Goal: Information Seeking & Learning: Learn about a topic

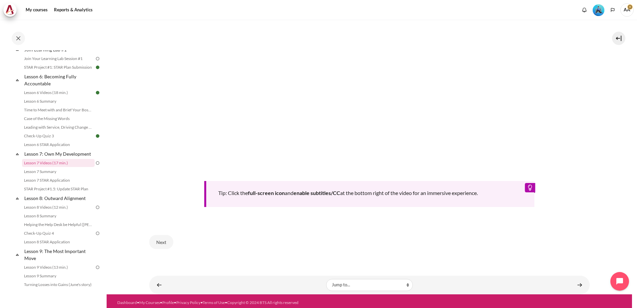
scroll to position [281, 0]
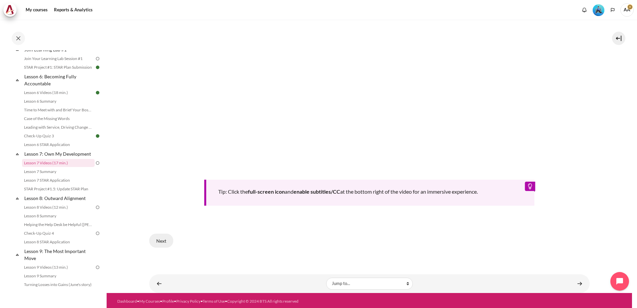
click at [160, 240] on button "Next" at bounding box center [161, 240] width 24 height 14
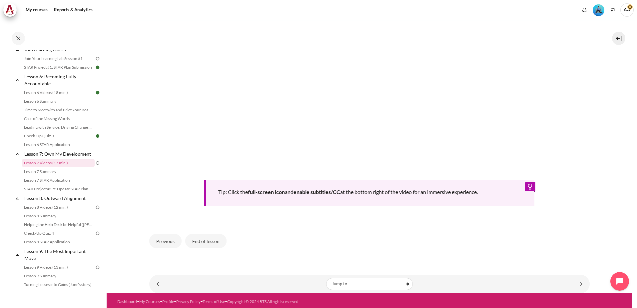
scroll to position [281, 0]
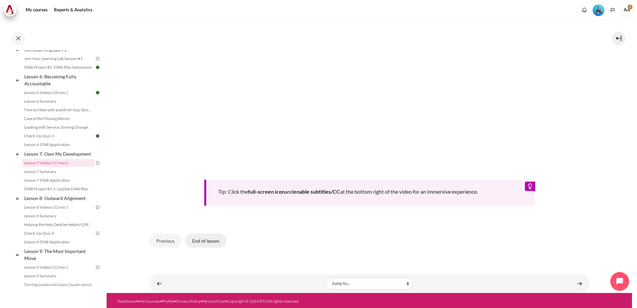
click at [213, 241] on button "End of lesson" at bounding box center [205, 240] width 41 height 14
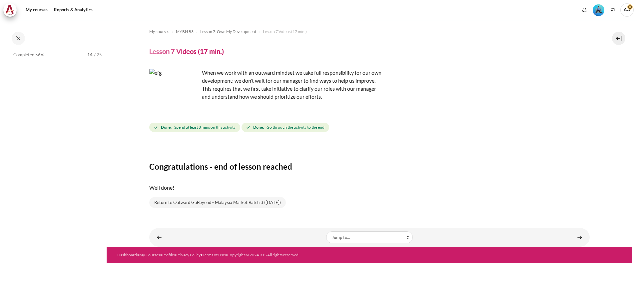
scroll to position [359, 0]
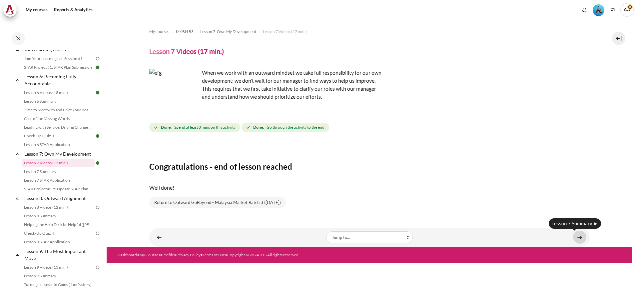
click at [578, 236] on link "Content" at bounding box center [579, 236] width 13 height 13
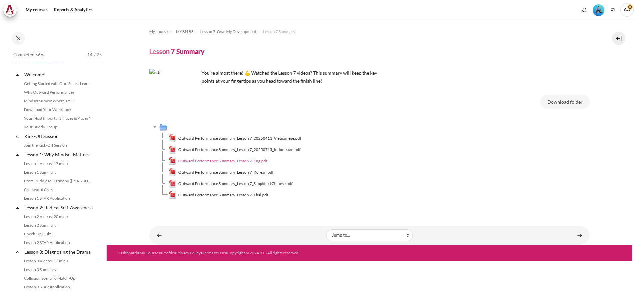
scroll to position [368, 0]
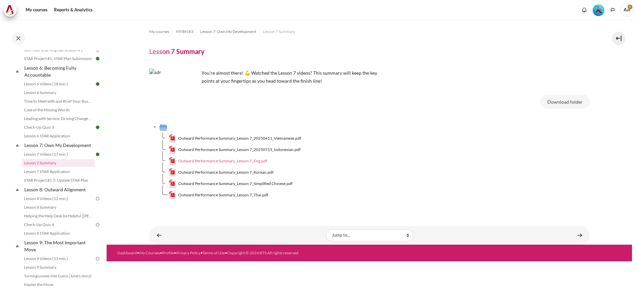
click at [241, 161] on span "Outward Performance Summary_Lesson 7_Eng.pdf" at bounding box center [222, 161] width 89 height 6
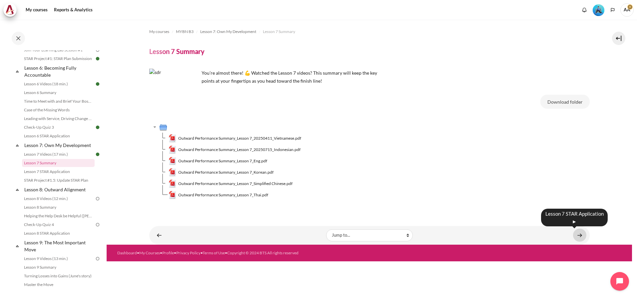
click at [578, 233] on link "Content" at bounding box center [579, 234] width 13 height 13
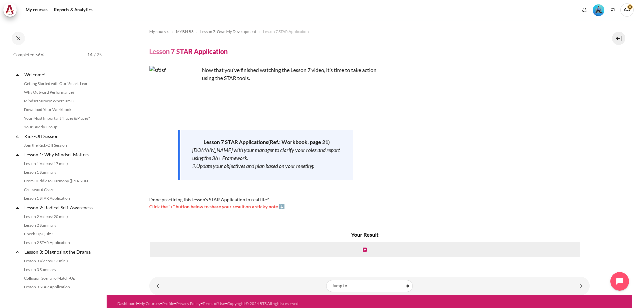
scroll to position [377, 0]
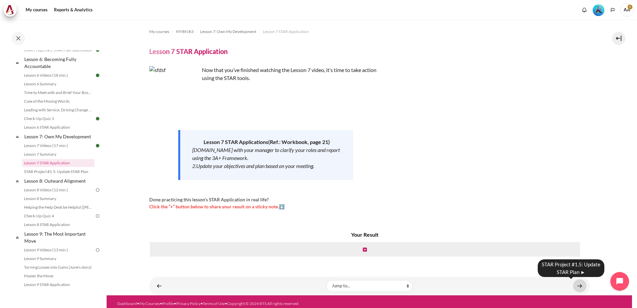
click at [577, 286] on link "Content" at bounding box center [579, 285] width 13 height 13
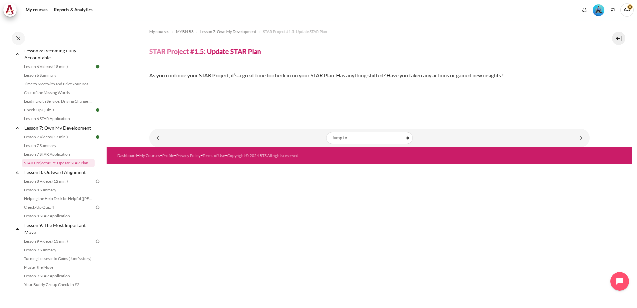
scroll to position [94, 0]
click at [576, 144] on link "Content" at bounding box center [579, 137] width 13 height 13
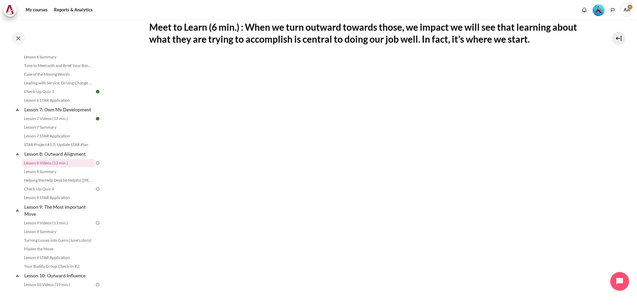
scroll to position [181, 0]
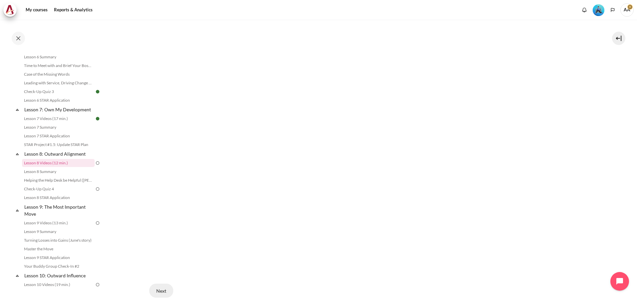
click at [162, 289] on button "Next" at bounding box center [161, 290] width 24 height 14
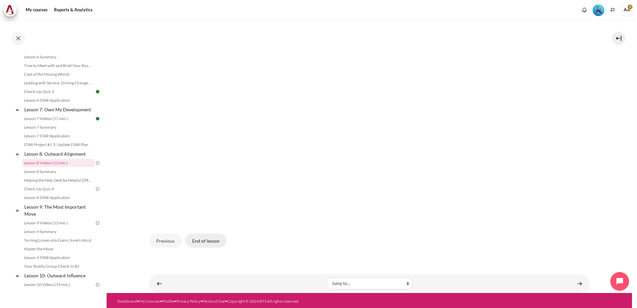
drag, startPoint x: 210, startPoint y: 238, endPoint x: 219, endPoint y: 239, distance: 9.3
click at [210, 238] on button "End of lesson" at bounding box center [205, 240] width 41 height 14
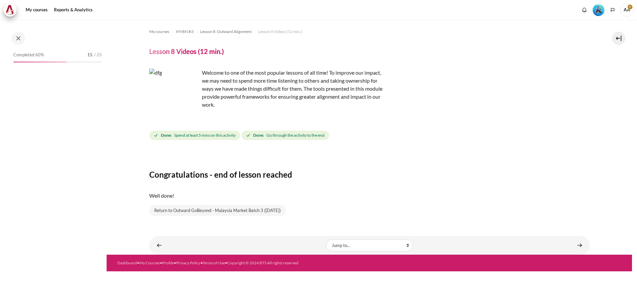
scroll to position [404, 0]
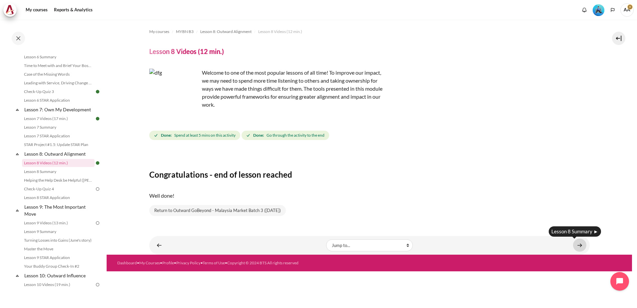
click at [580, 245] on link "Content" at bounding box center [579, 244] width 13 height 13
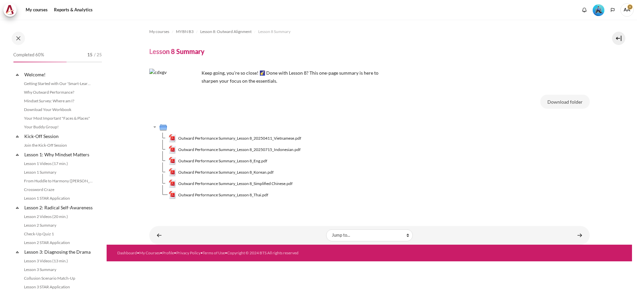
scroll to position [412, 0]
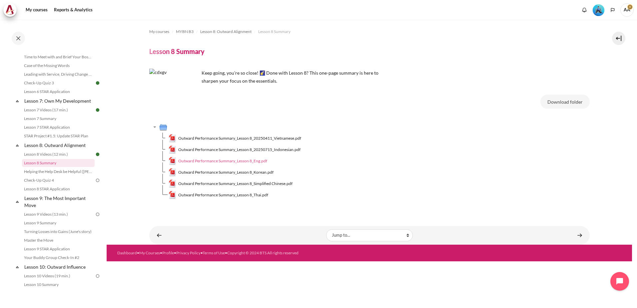
click at [240, 160] on span "Outward Performance Summary_Lesson 8_Eng.pdf" at bounding box center [222, 161] width 89 height 6
click at [474, 168] on td "Outward Performance Summary_Lesson 8_Korean.pdf" at bounding box center [379, 172] width 421 height 11
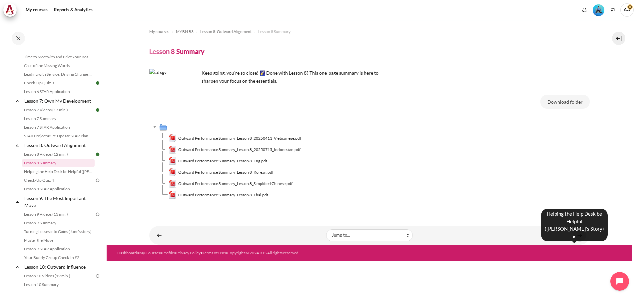
click at [579, 234] on link "Content" at bounding box center [579, 234] width 13 height 13
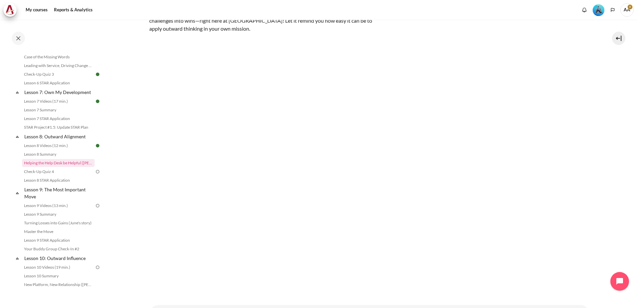
scroll to position [122, 0]
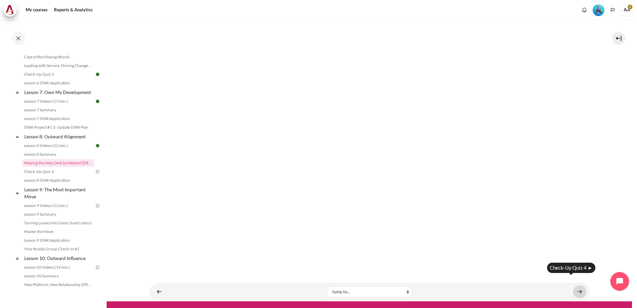
click at [577, 285] on link "Content" at bounding box center [579, 291] width 13 height 13
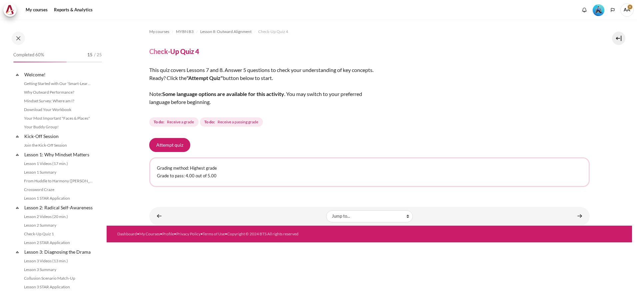
scroll to position [430, 0]
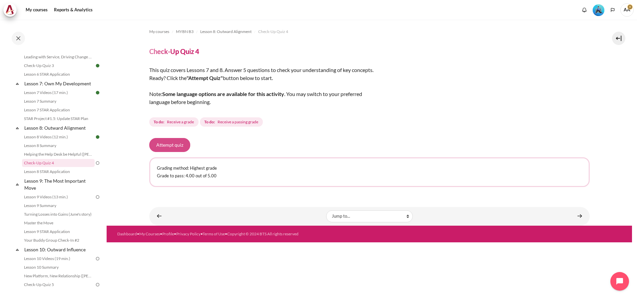
click at [158, 143] on button "Attempt quiz" at bounding box center [169, 145] width 41 height 14
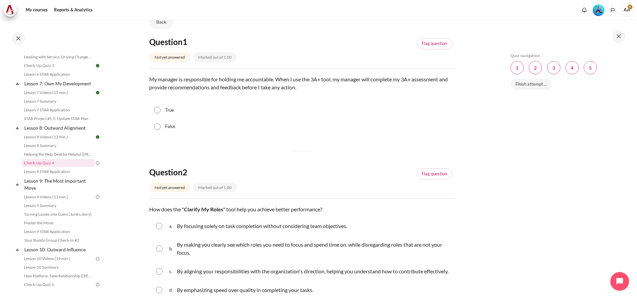
scroll to position [67, 0]
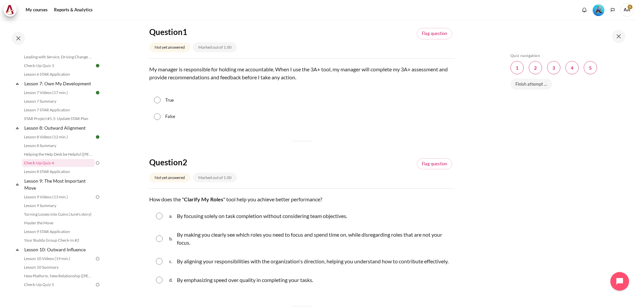
click at [156, 101] on input "True" at bounding box center [157, 100] width 7 height 7
radio input "true"
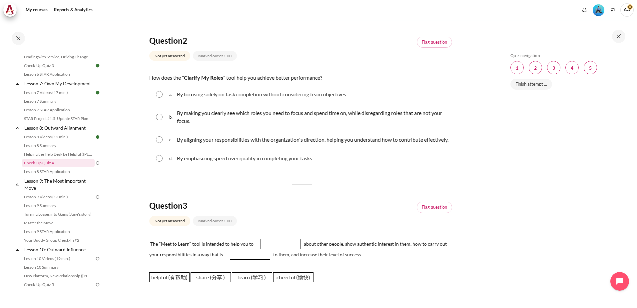
scroll to position [200, 0]
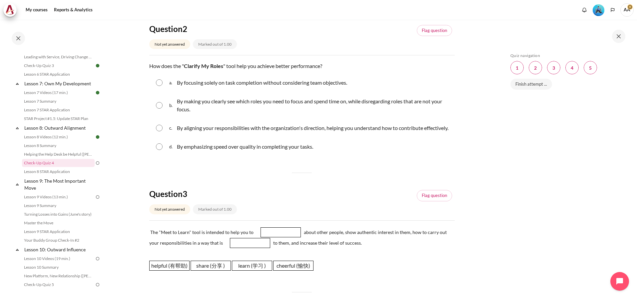
click at [158, 131] on input "Content" at bounding box center [159, 128] width 7 height 7
radio input "true"
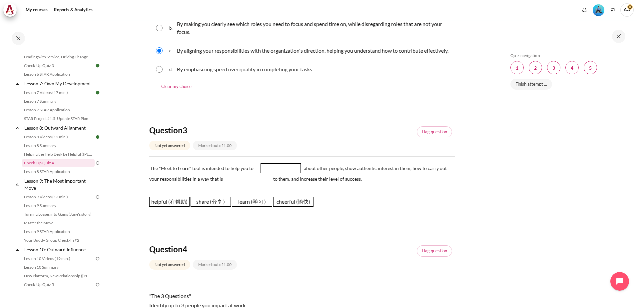
scroll to position [333, 0]
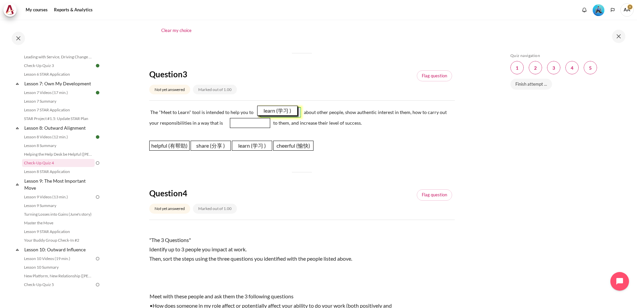
drag, startPoint x: 248, startPoint y: 155, endPoint x: 274, endPoint y: 120, distance: 43.2
click at [274, 116] on span "learn (学习 )" at bounding box center [277, 111] width 40 height 10
drag, startPoint x: 173, startPoint y: 154, endPoint x: 250, endPoint y: 132, distance: 81.0
click at [250, 129] on span "helpful (有帮助)" at bounding box center [247, 124] width 40 height 10
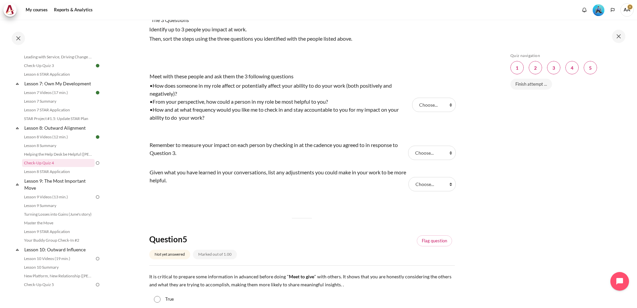
scroll to position [566, 0]
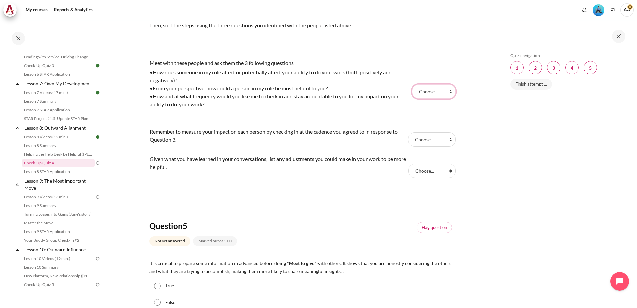
click at [443, 98] on select "Choose... Step 2 ( 步骤 2) Step 1 (步骤 1) Step 3 (步骤 3)" at bounding box center [434, 91] width 44 height 14
click at [500, 123] on div "Skip Quiz navigation Quiz navigation Question 1 This page Question 2 This page …" at bounding box center [567, 164] width 140 height 288
click at [426, 177] on select "Choose... Step 2 ( 步骤 2) Step 1 (步骤 1) Step 3 (步骤 3)" at bounding box center [431, 171] width 47 height 14
select select "1"
click at [408, 172] on select "Choose... Step 2 ( 步骤 2) Step 1 (步骤 1) Step 3 (步骤 3)" at bounding box center [431, 171] width 47 height 14
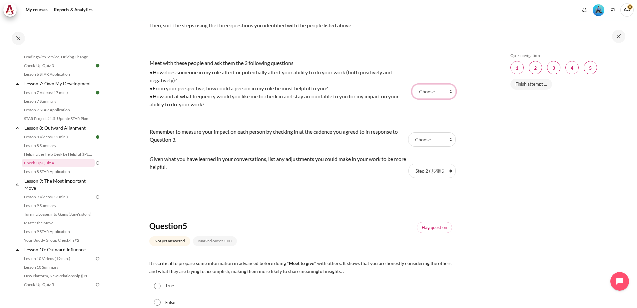
click at [427, 98] on select "Choose... Step 2 ( 步骤 2) Step 1 (步骤 1) Step 3 (步骤 3)" at bounding box center [434, 91] width 44 height 14
select select "2"
click at [412, 92] on select "Choose... Step 2 ( 步骤 2) Step 1 (步骤 1) Step 3 (步骤 3)" at bounding box center [434, 91] width 44 height 14
click at [429, 146] on select "Choose... Step 2 ( 步骤 2) Step 1 (步骤 1) Step 3 (步骤 3)" at bounding box center [431, 139] width 47 height 14
select select "3"
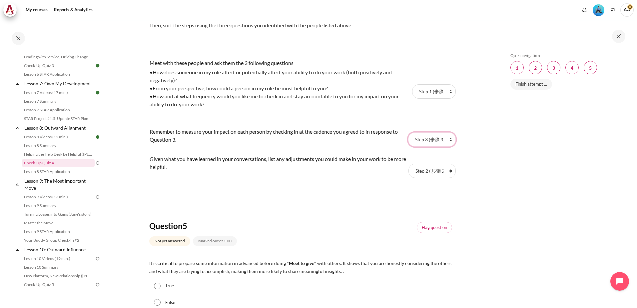
click at [408, 140] on select "Choose... Step 2 ( 步骤 2) Step 1 (步骤 1) Step 3 (步骤 3)" at bounding box center [431, 139] width 47 height 14
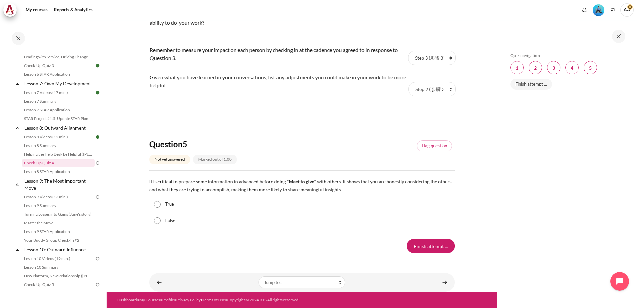
scroll to position [656, 0]
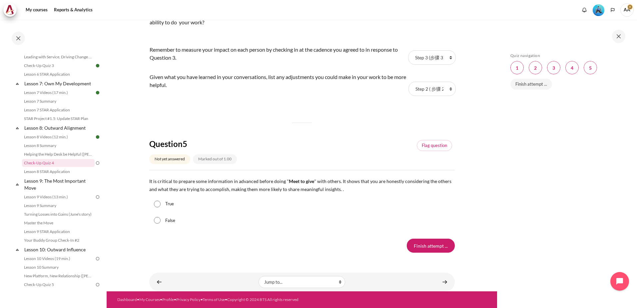
click at [157, 220] on input "False" at bounding box center [157, 220] width 7 height 7
radio input "true"
click at [422, 244] on input "Finish attempt ..." at bounding box center [431, 245] width 48 height 14
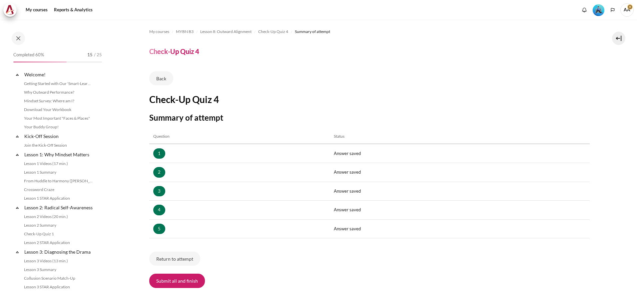
scroll to position [430, 0]
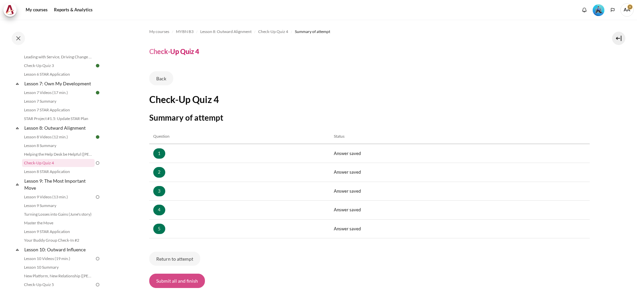
click at [178, 283] on button "Submit all and finish" at bounding box center [177, 280] width 56 height 14
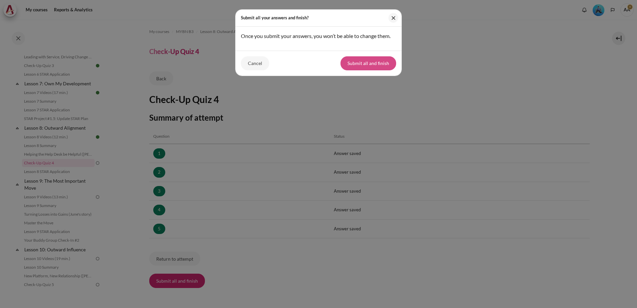
click at [365, 65] on button "Submit all and finish" at bounding box center [368, 63] width 56 height 14
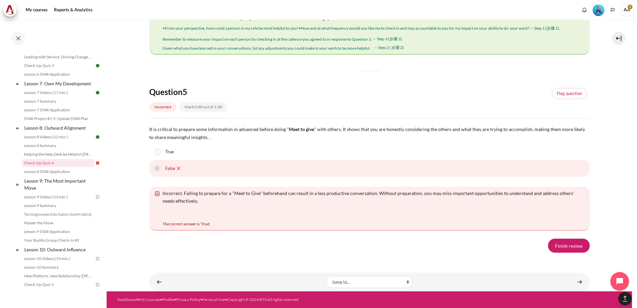
scroll to position [1189, 0]
click at [559, 248] on link "Finish review" at bounding box center [569, 245] width 42 height 14
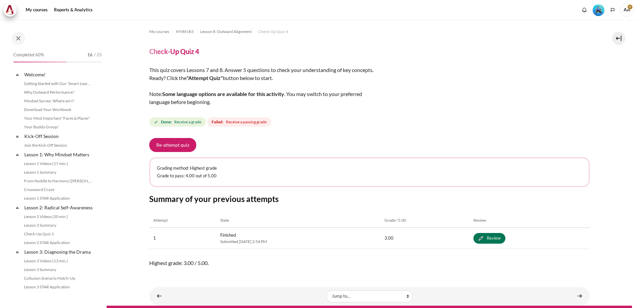
scroll to position [430, 0]
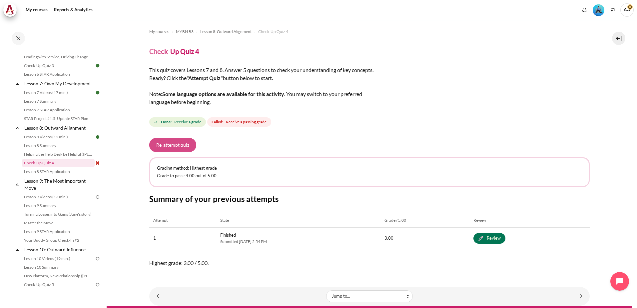
click at [186, 142] on button "Re-attempt quiz" at bounding box center [172, 145] width 47 height 14
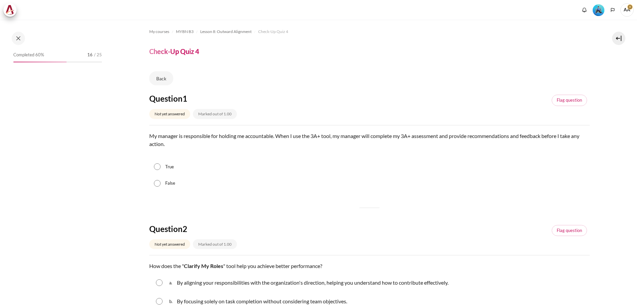
scroll to position [430, 0]
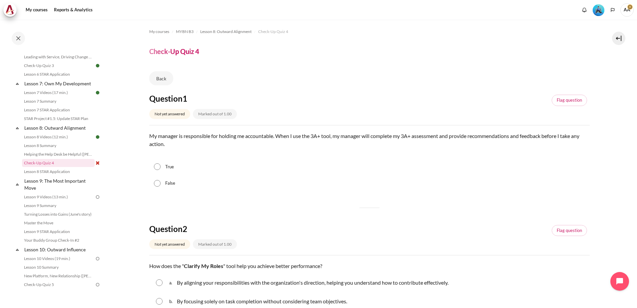
click at [158, 183] on input "False" at bounding box center [157, 183] width 7 height 7
radio input "true"
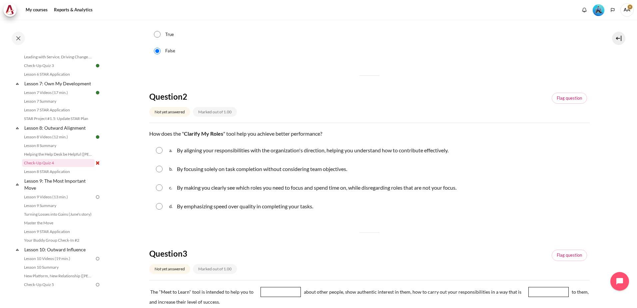
scroll to position [133, 0]
click at [160, 148] on input "Content" at bounding box center [159, 149] width 7 height 7
radio input "true"
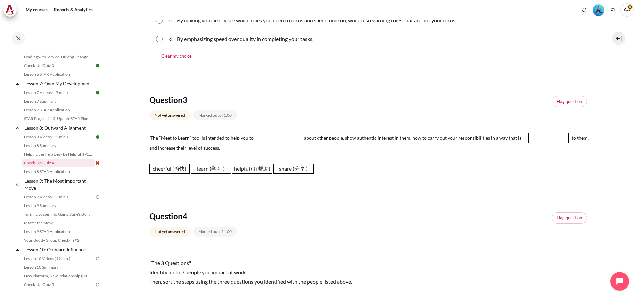
scroll to position [300, 0]
drag, startPoint x: 216, startPoint y: 171, endPoint x: 285, endPoint y: 139, distance: 75.2
click at [285, 139] on span "learn (学习 )" at bounding box center [279, 137] width 40 height 10
drag, startPoint x: 249, startPoint y: 171, endPoint x: 542, endPoint y: 139, distance: 294.8
click at [542, 139] on span "helpful (有帮助)" at bounding box center [545, 136] width 40 height 10
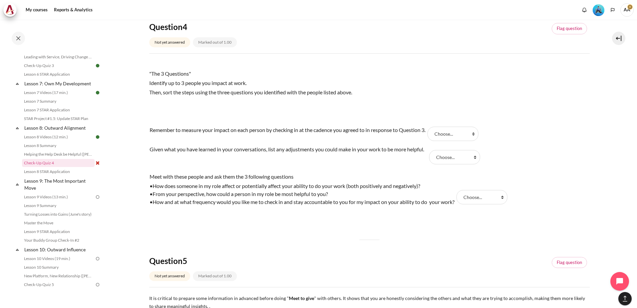
scroll to position [500, 0]
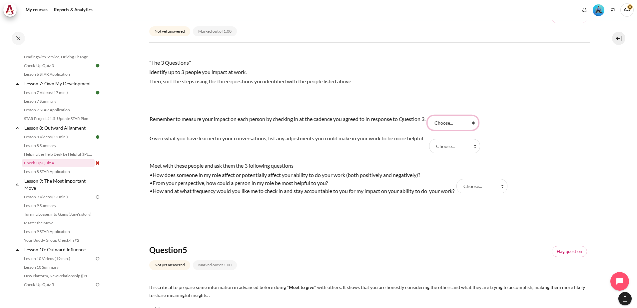
click at [459, 121] on select "Choose... Step 3 (步骤 3) Step 1 (步骤 1) Step 2 ( 步骤 2)" at bounding box center [452, 123] width 51 height 14
select select "1"
click at [431, 116] on select "Choose... Step 3 (步骤 3) Step 1 (步骤 1) Step 2 ( 步骤 2)" at bounding box center [452, 123] width 51 height 14
click at [453, 145] on select "Choose... Step 3 (步骤 3) Step 1 (步骤 1) Step 2 ( 步骤 2)" at bounding box center [454, 146] width 51 height 14
select select "3"
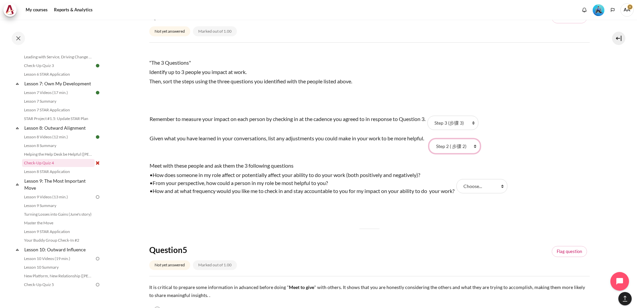
click at [431, 139] on select "Choose... Step 3 (步骤 3) Step 1 (步骤 1) Step 2 ( 步骤 2)" at bounding box center [454, 146] width 51 height 14
click at [478, 187] on select "Choose... Step 3 (步骤 3) Step 1 (步骤 1) Step 2 ( 步骤 2)" at bounding box center [481, 186] width 51 height 14
select select "2"
click at [460, 179] on select "Choose... Step 3 (步骤 3) Step 1 (步骤 1) Step 2 ( 步骤 2)" at bounding box center [481, 186] width 51 height 14
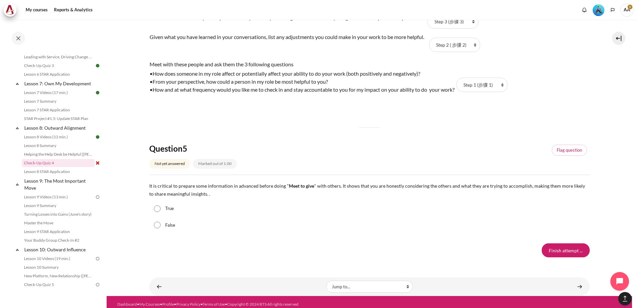
scroll to position [605, 0]
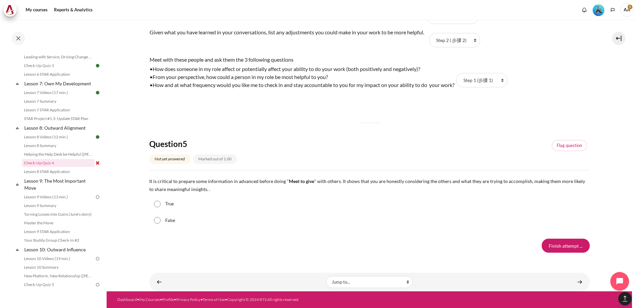
click at [156, 204] on input "True" at bounding box center [157, 203] width 7 height 7
radio input "true"
click at [565, 246] on input "Finish attempt ..." at bounding box center [565, 245] width 48 height 14
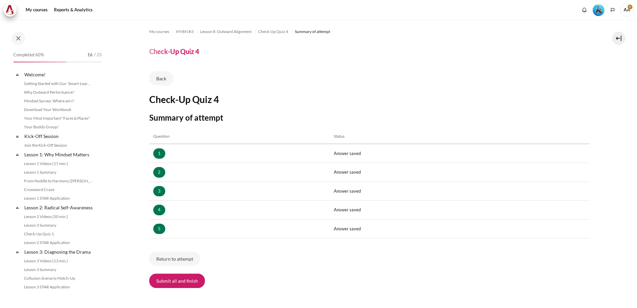
scroll to position [430, 0]
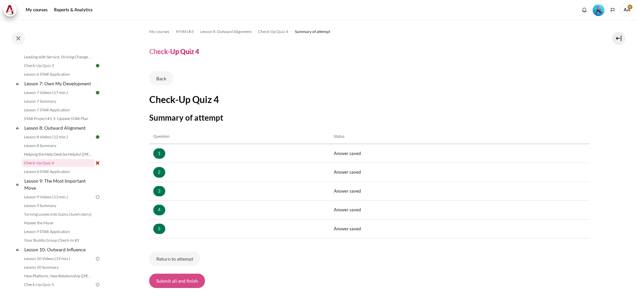
click at [183, 282] on button "Submit all and finish" at bounding box center [177, 280] width 56 height 14
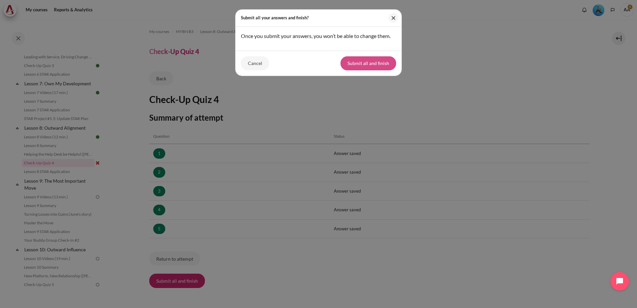
click at [376, 65] on button "Submit all and finish" at bounding box center [368, 63] width 56 height 14
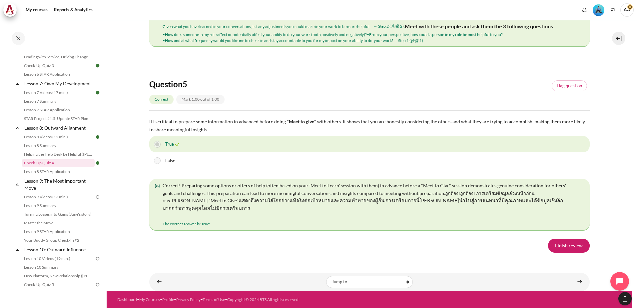
scroll to position [1183, 0]
click at [563, 243] on link "Finish review" at bounding box center [569, 245] width 42 height 14
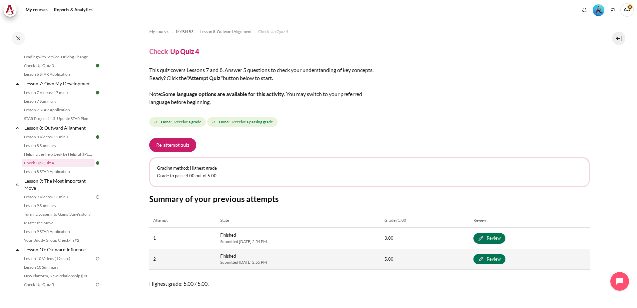
scroll to position [35, 0]
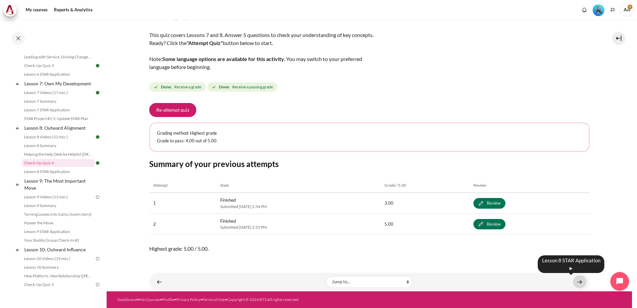
click at [576, 282] on link "Content" at bounding box center [579, 281] width 13 height 13
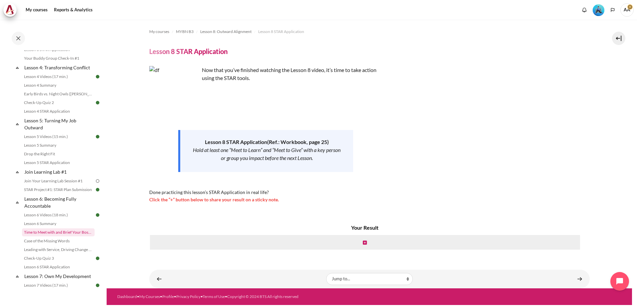
scroll to position [236, 0]
click at [57, 186] on link "Join Your Learning Lab Session #1" at bounding box center [58, 182] width 73 height 8
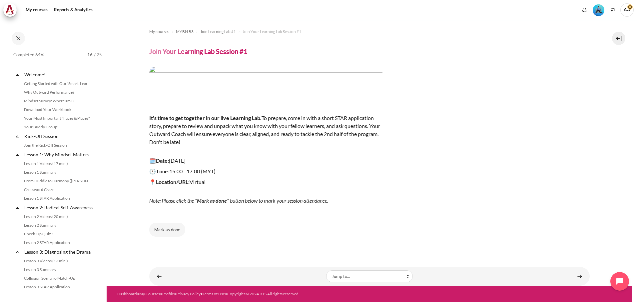
scroll to position [255, 0]
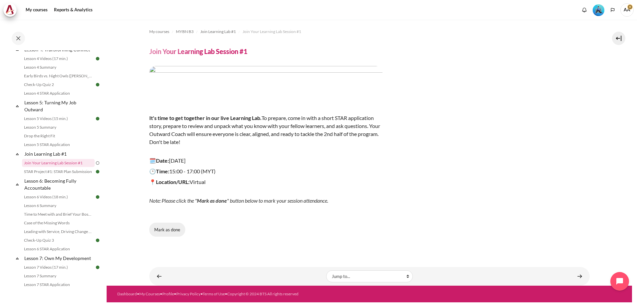
click at [175, 228] on button "Mark as done" at bounding box center [167, 229] width 36 height 14
click at [159, 229] on button "Done" at bounding box center [163, 229] width 28 height 14
click at [162, 228] on button "Mark as done" at bounding box center [167, 229] width 36 height 14
click at [578, 275] on link "Content" at bounding box center [579, 275] width 13 height 13
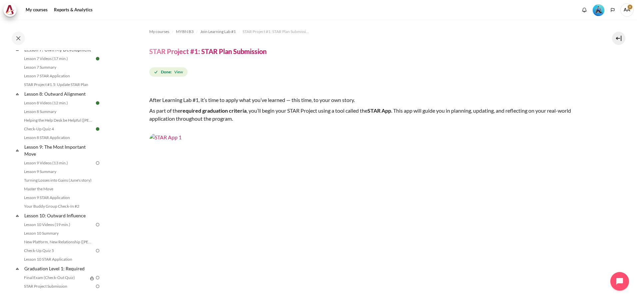
scroll to position [430, 0]
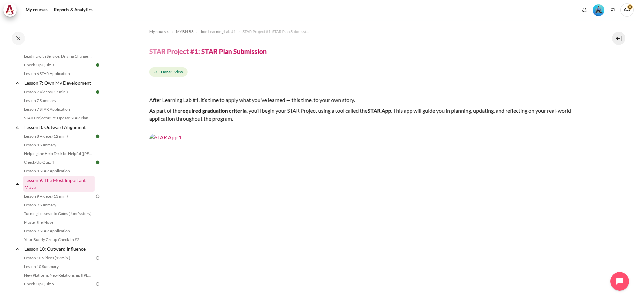
click at [60, 188] on link "Lesson 9: The Most Important Move" at bounding box center [58, 184] width 71 height 16
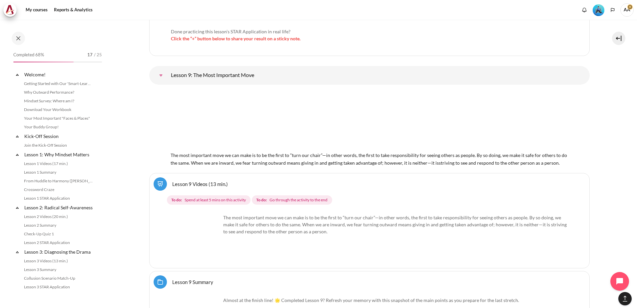
scroll to position [536, 0]
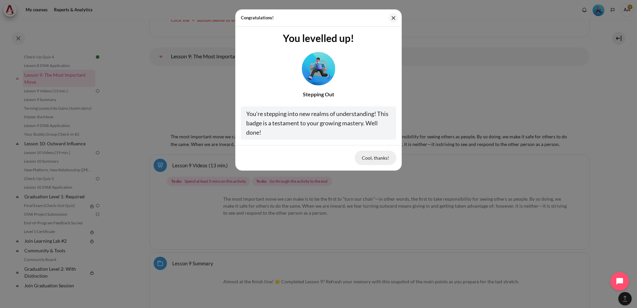
click at [374, 159] on button "Cool, thanks!" at bounding box center [375, 158] width 41 height 14
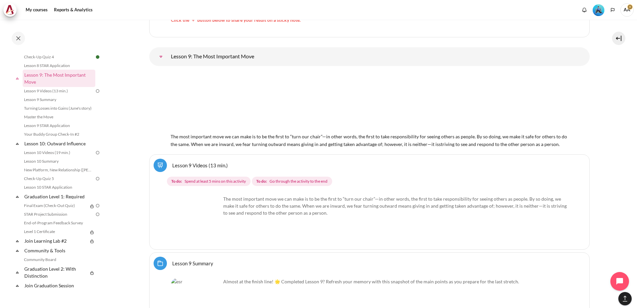
click at [629, 9] on span "AA" at bounding box center [626, 10] width 13 height 6
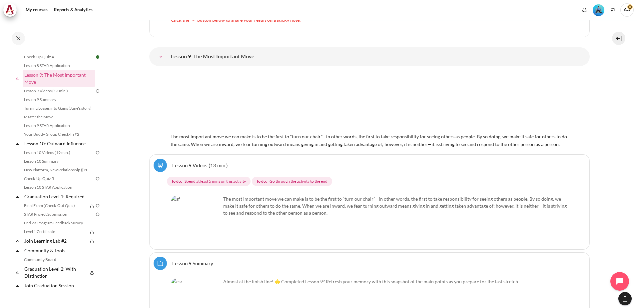
click at [597, 10] on img "Level #3" at bounding box center [598, 10] width 12 height 12
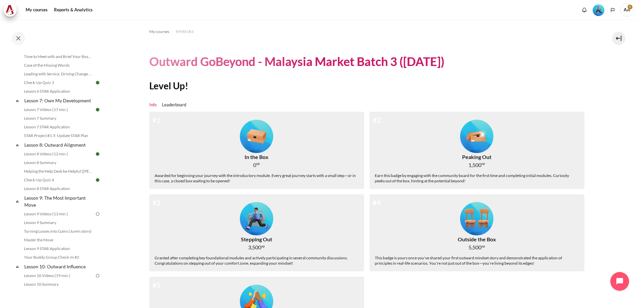
scroll to position [500, 0]
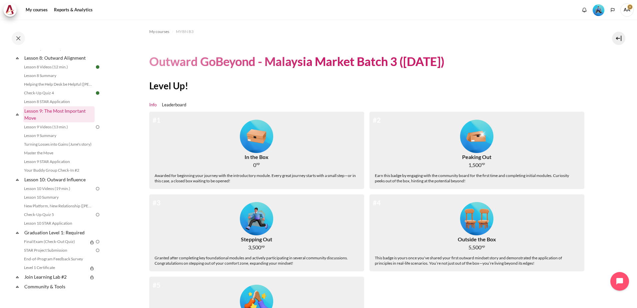
click at [43, 118] on link "Lesson 9: The Most Important Move" at bounding box center [58, 114] width 71 height 16
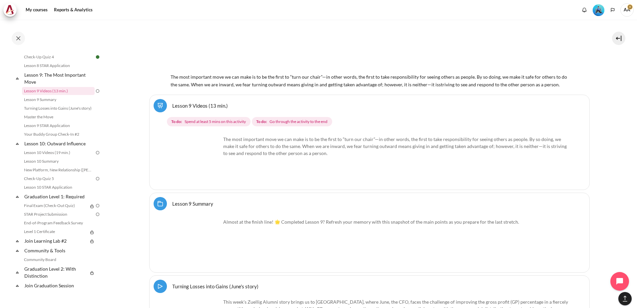
scroll to position [5986, 0]
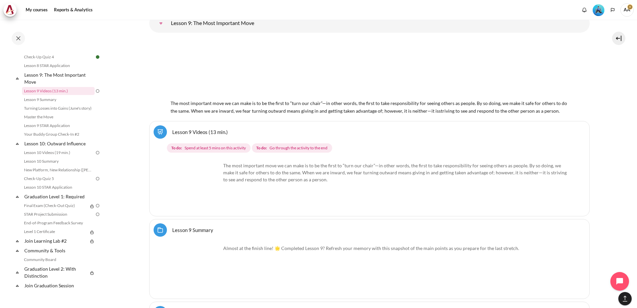
click at [187, 129] on link "Lesson 9 Videos (13 min.)" at bounding box center [200, 132] width 56 height 6
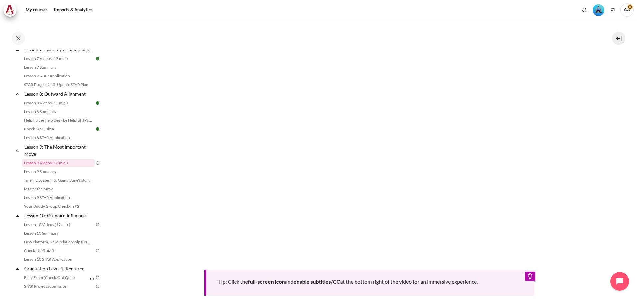
scroll to position [200, 0]
